Goal: Transaction & Acquisition: Purchase product/service

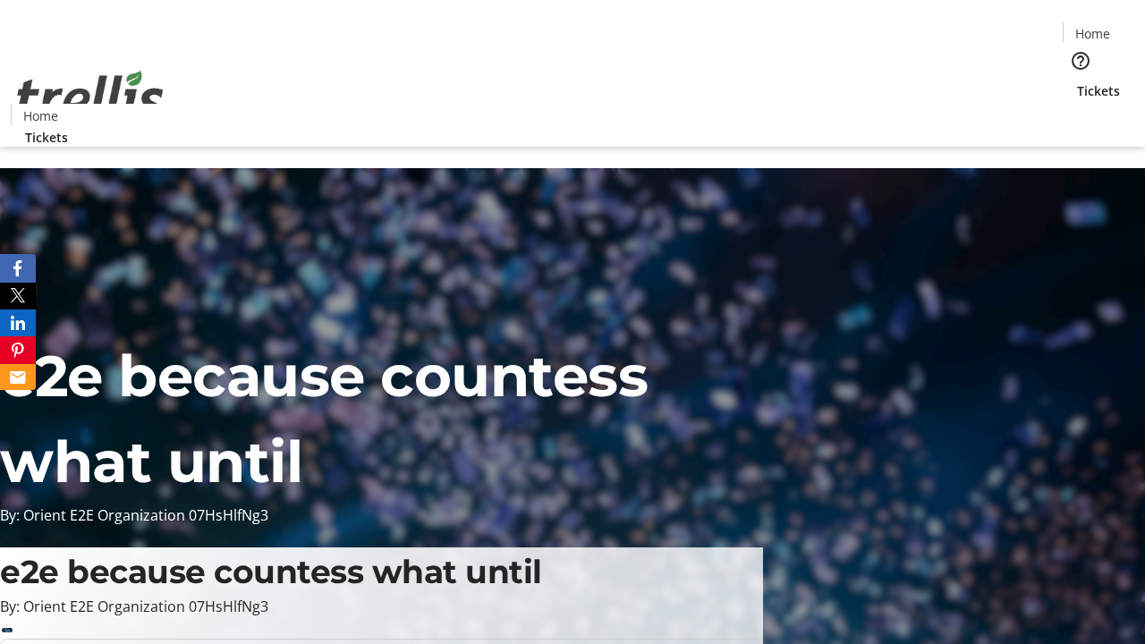
click at [1077, 81] on span "Tickets" at bounding box center [1098, 90] width 43 height 19
